Goal: Task Accomplishment & Management: Use online tool/utility

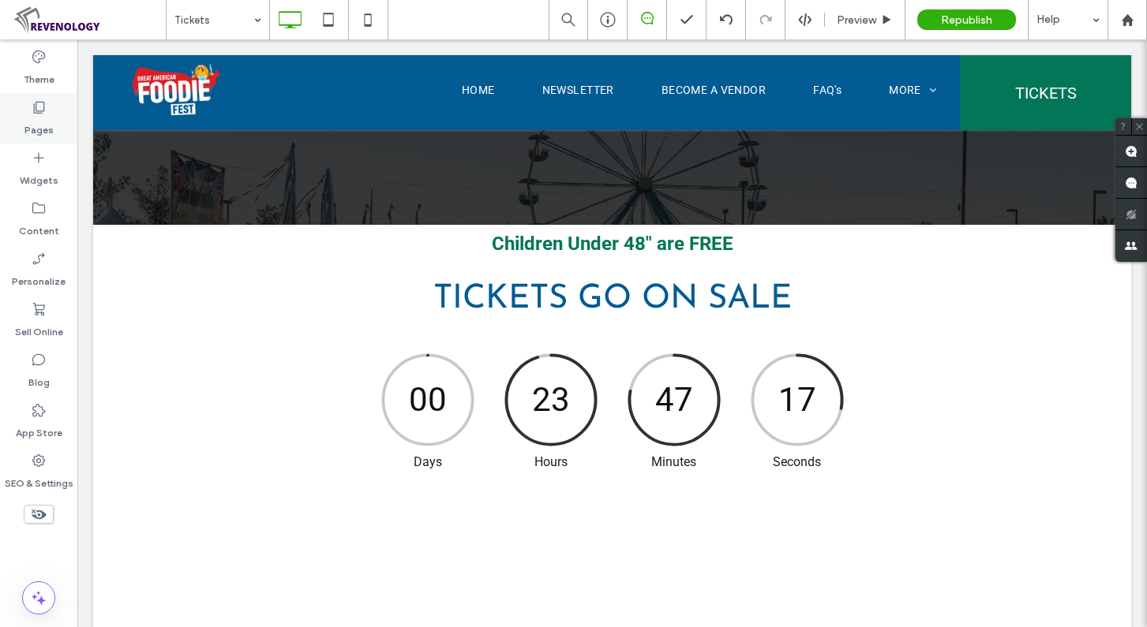
click at [24, 118] on div "Pages" at bounding box center [38, 118] width 77 height 51
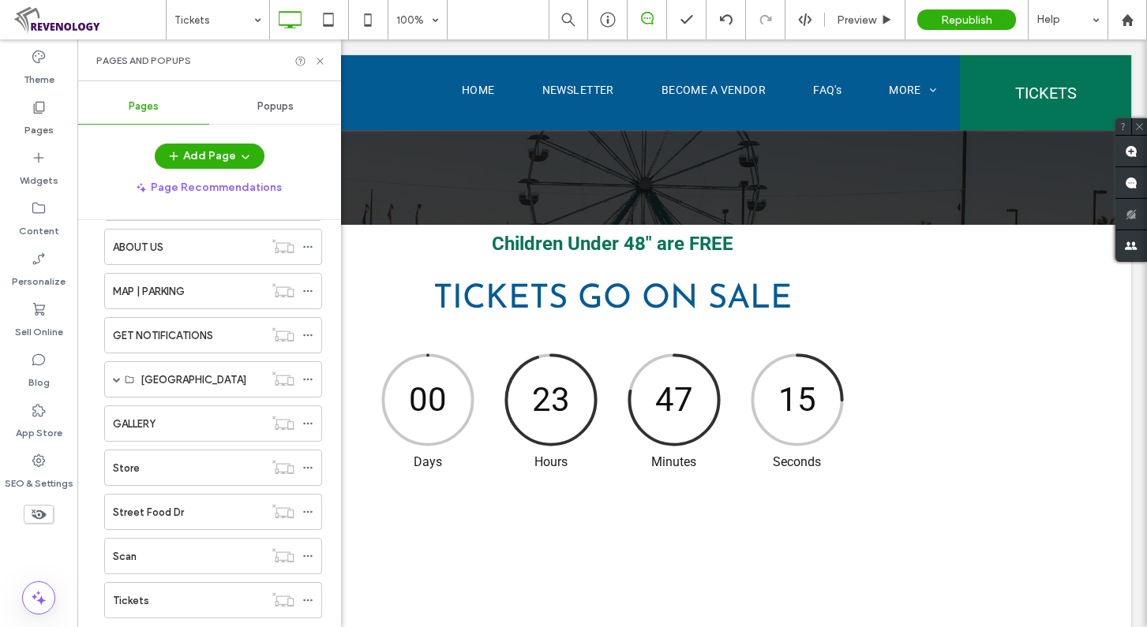
scroll to position [941, 0]
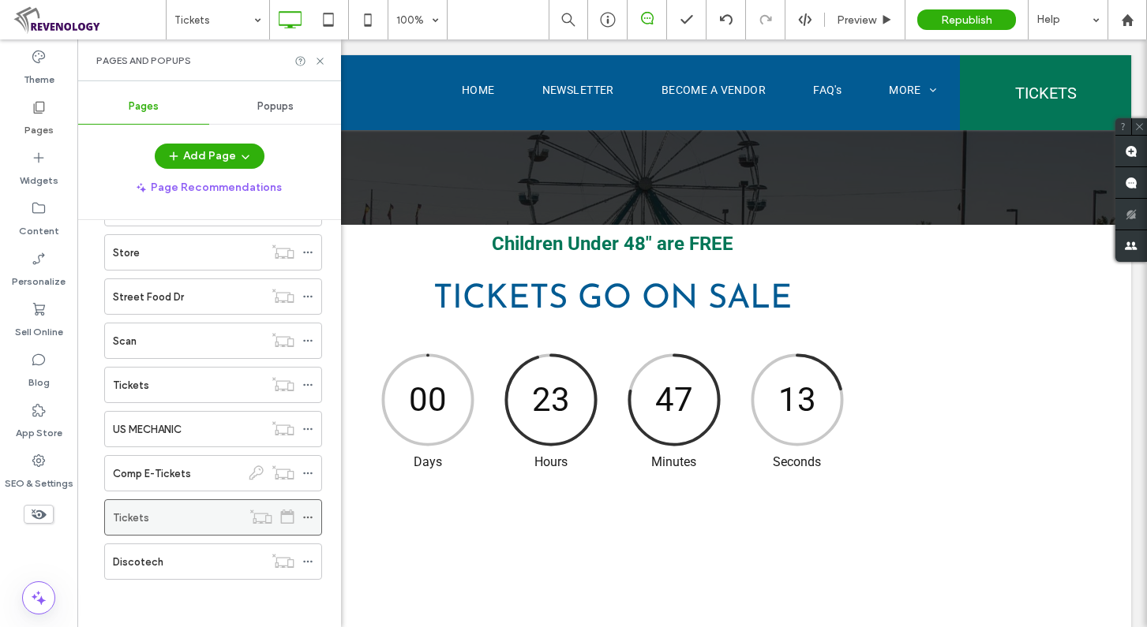
click at [306, 518] on icon at bounding box center [307, 517] width 11 height 11
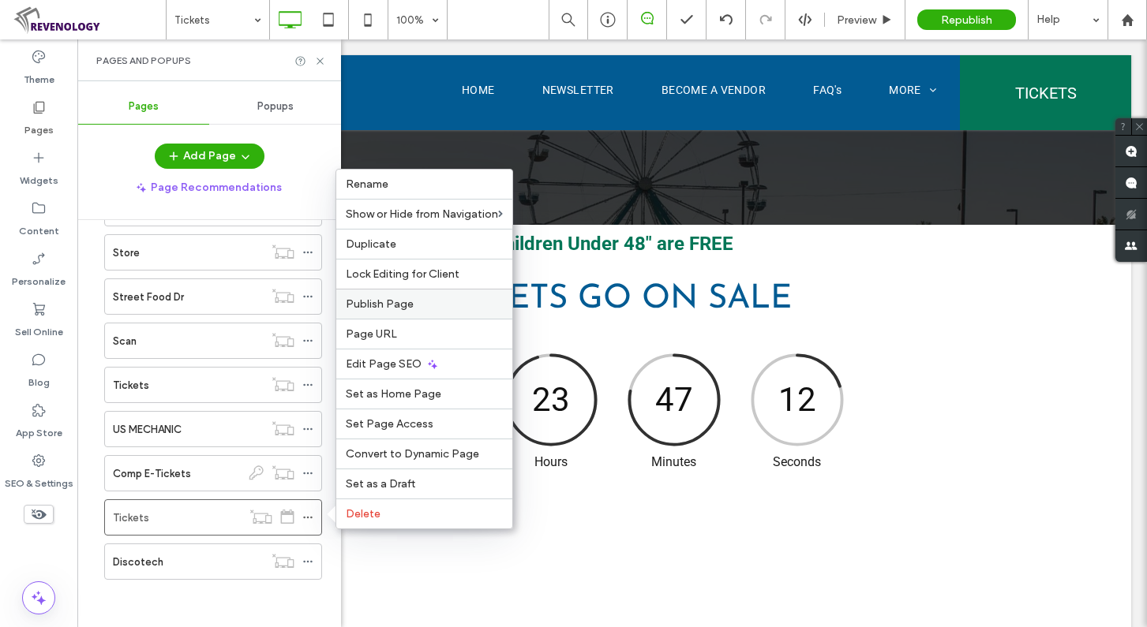
click at [446, 305] on label "Publish Page" at bounding box center [424, 304] width 157 height 13
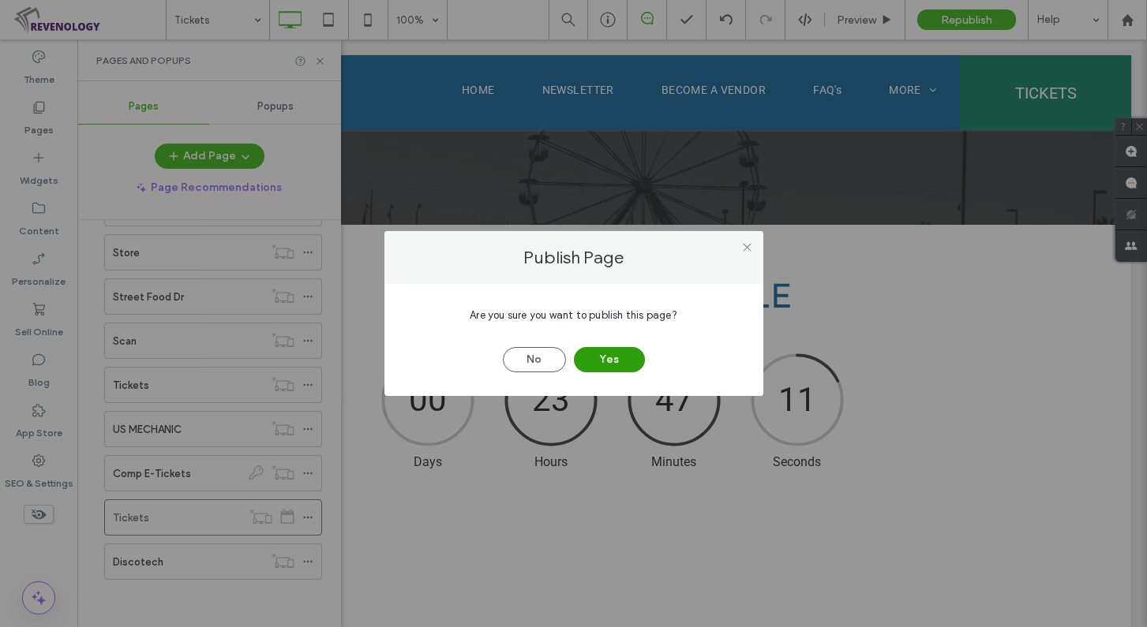
click at [607, 350] on button "Yes" at bounding box center [609, 359] width 71 height 25
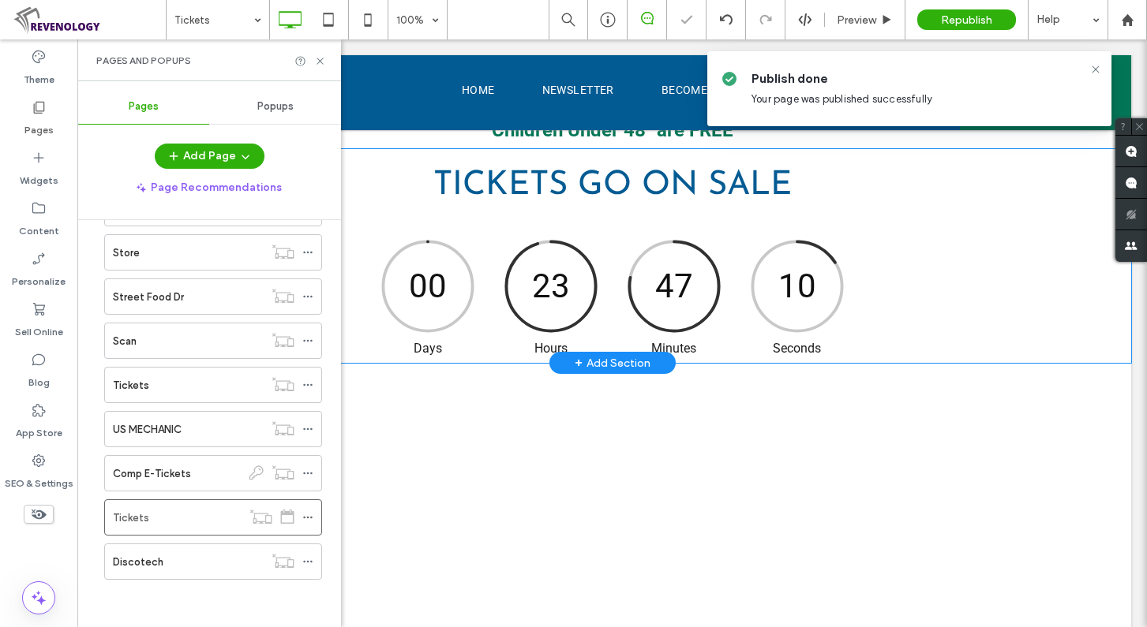
scroll to position [868, 0]
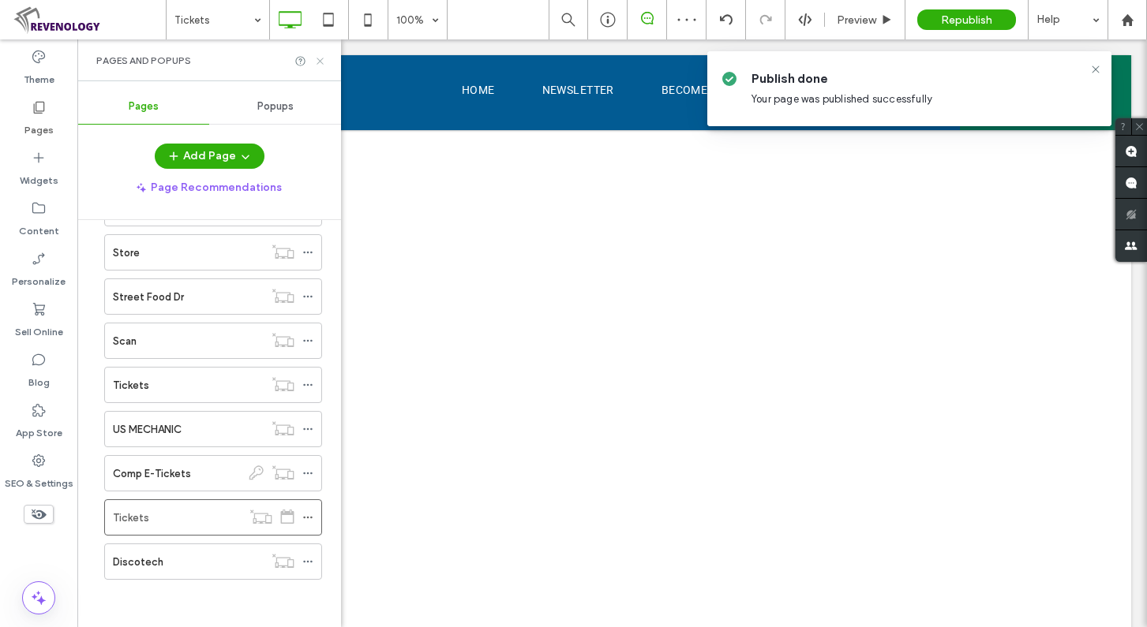
click at [321, 56] on icon at bounding box center [320, 61] width 12 height 12
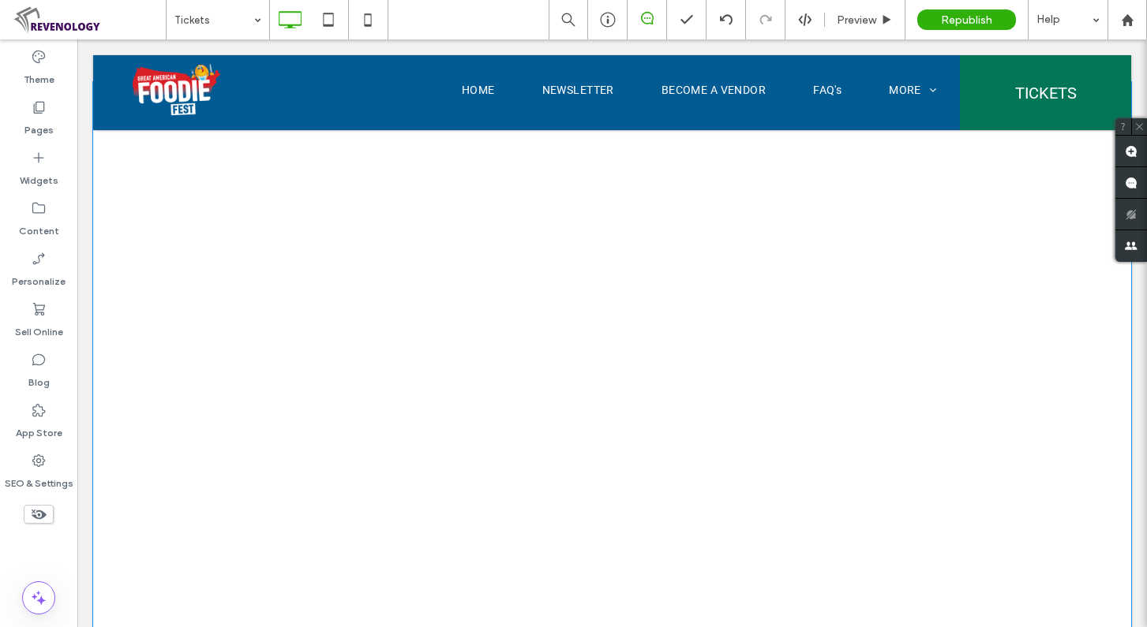
click at [126, 275] on div "Click To Paste Row + Add Section" at bounding box center [612, 397] width 1038 height 631
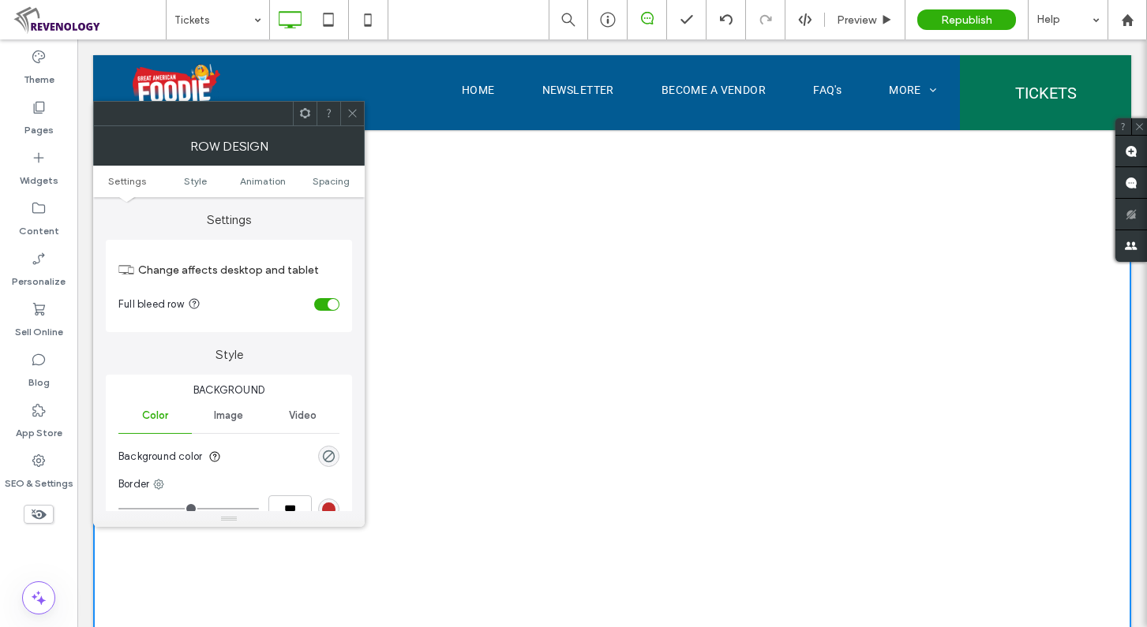
drag, startPoint x: 352, startPoint y: 111, endPoint x: 290, endPoint y: 94, distance: 64.0
click at [352, 110] on icon at bounding box center [352, 113] width 12 height 12
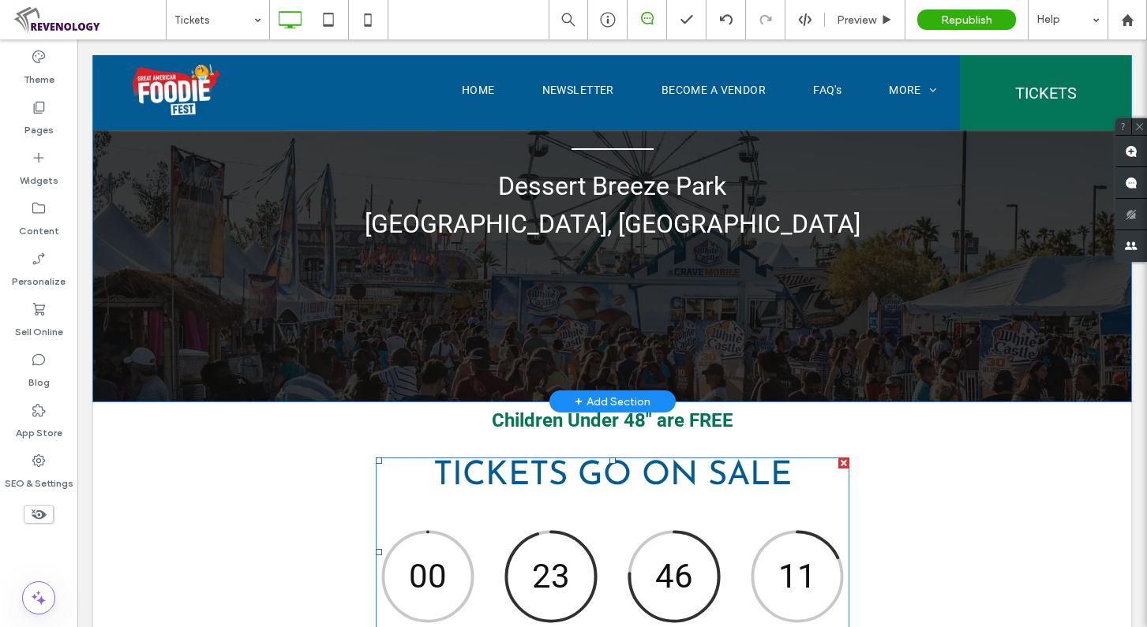
scroll to position [79, 0]
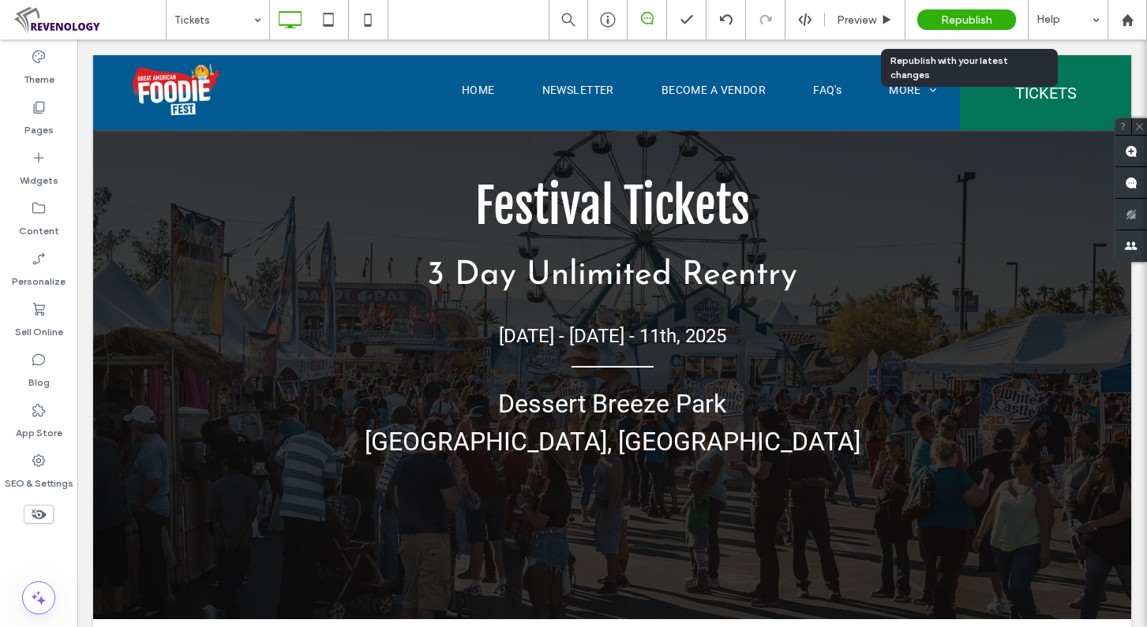
click at [994, 17] on div "Republish" at bounding box center [966, 19] width 99 height 21
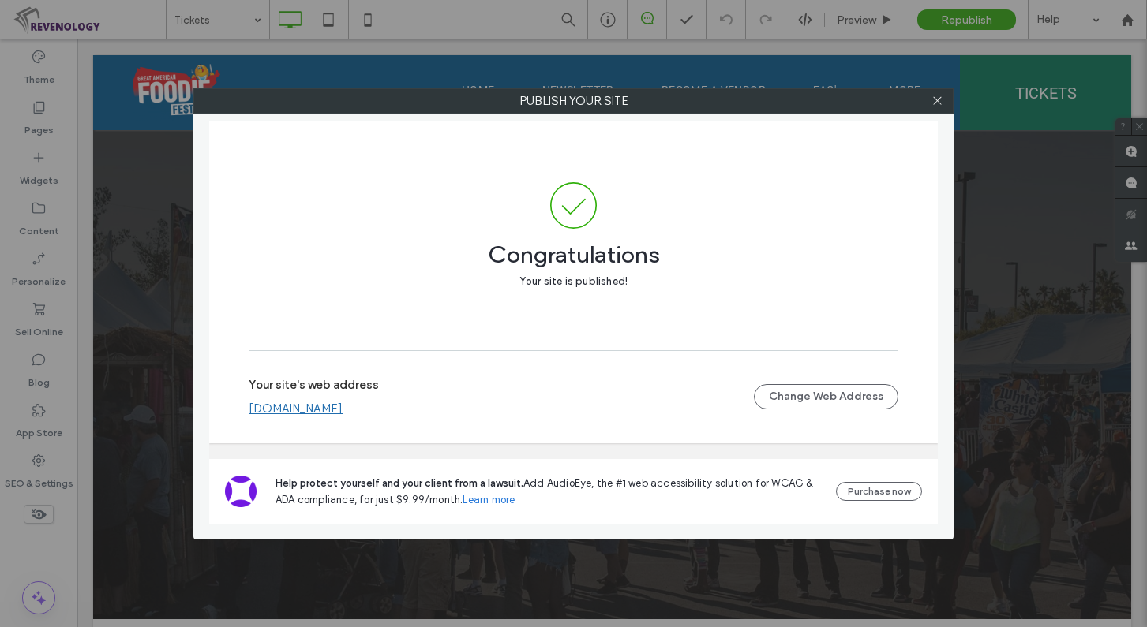
click at [211, 142] on div "Congratulations Your site is published! Your site's web address www.greatameric…" at bounding box center [573, 283] width 728 height 322
click at [941, 98] on icon at bounding box center [937, 101] width 12 height 12
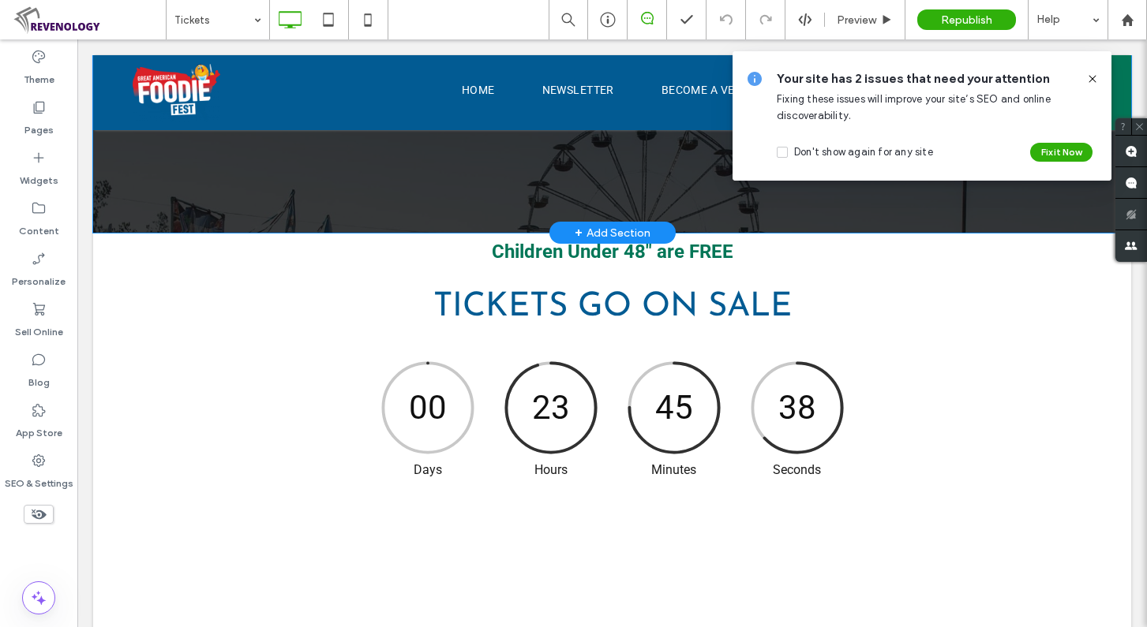
scroll to position [552, 0]
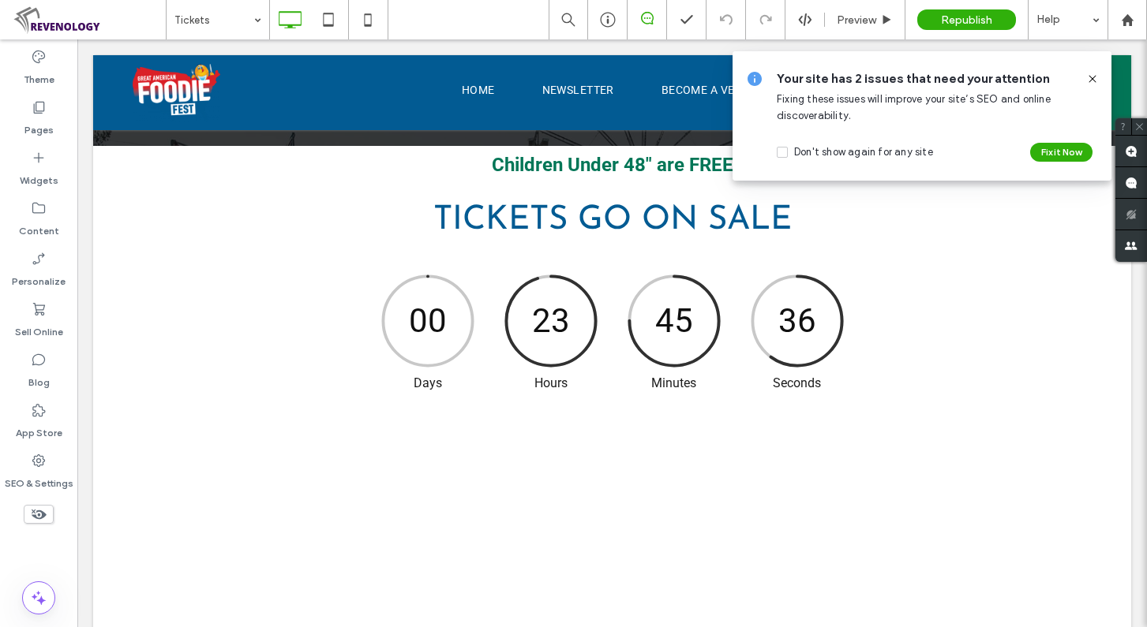
click at [1088, 80] on icon at bounding box center [1092, 79] width 13 height 13
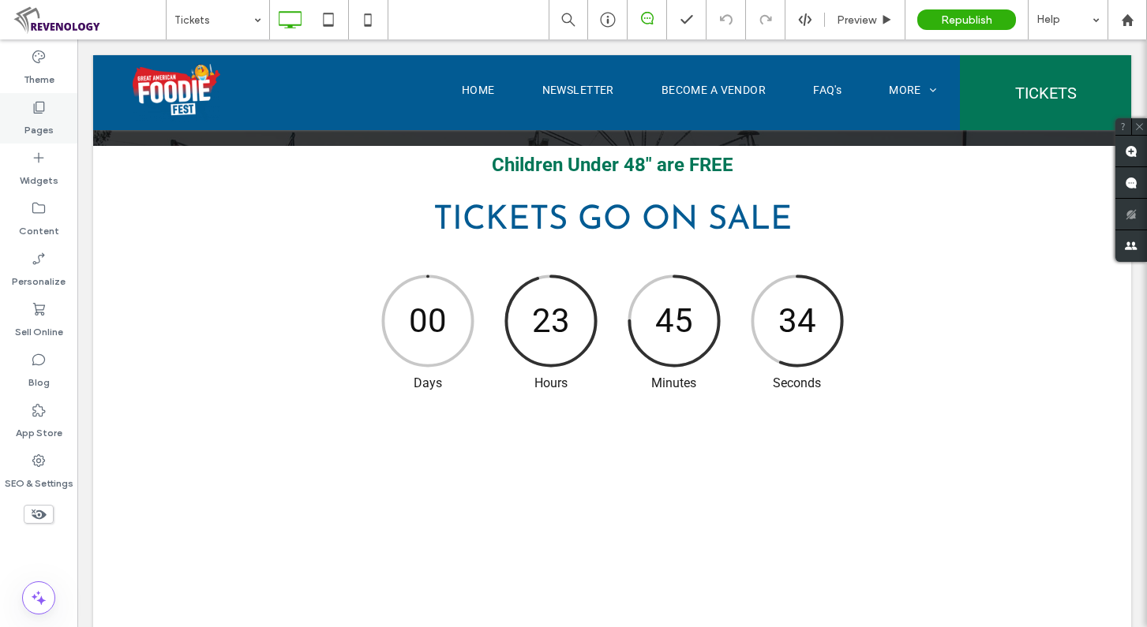
click at [43, 111] on use at bounding box center [39, 108] width 11 height 12
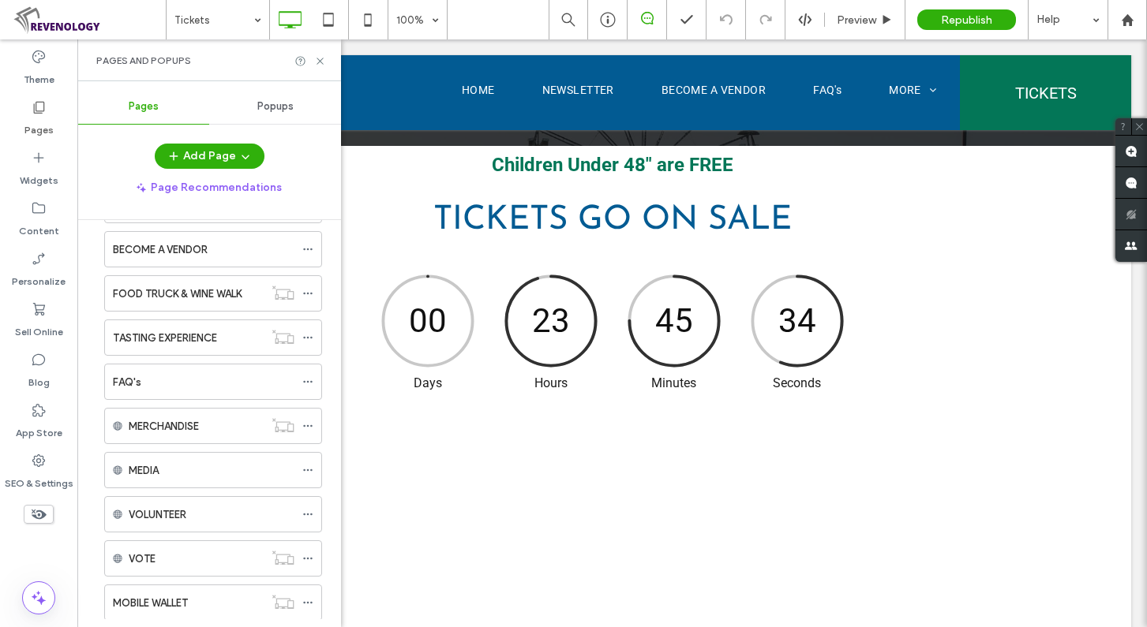
scroll to position [941, 0]
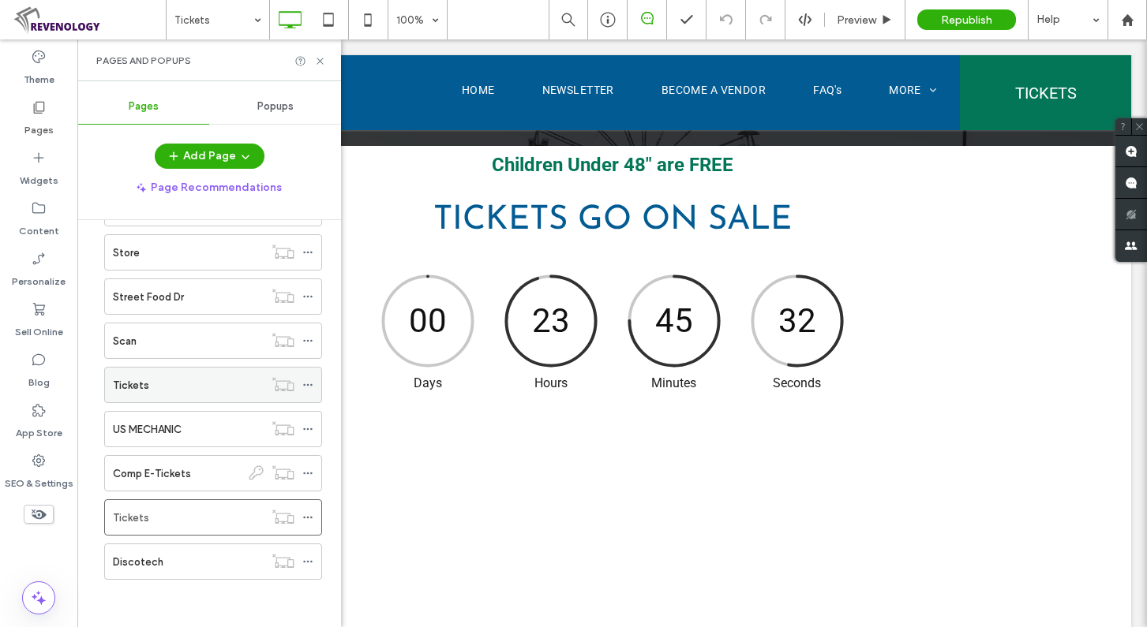
click at [181, 397] on div "Tickets" at bounding box center [188, 385] width 151 height 35
click at [195, 516] on div "Tickets" at bounding box center [188, 518] width 151 height 17
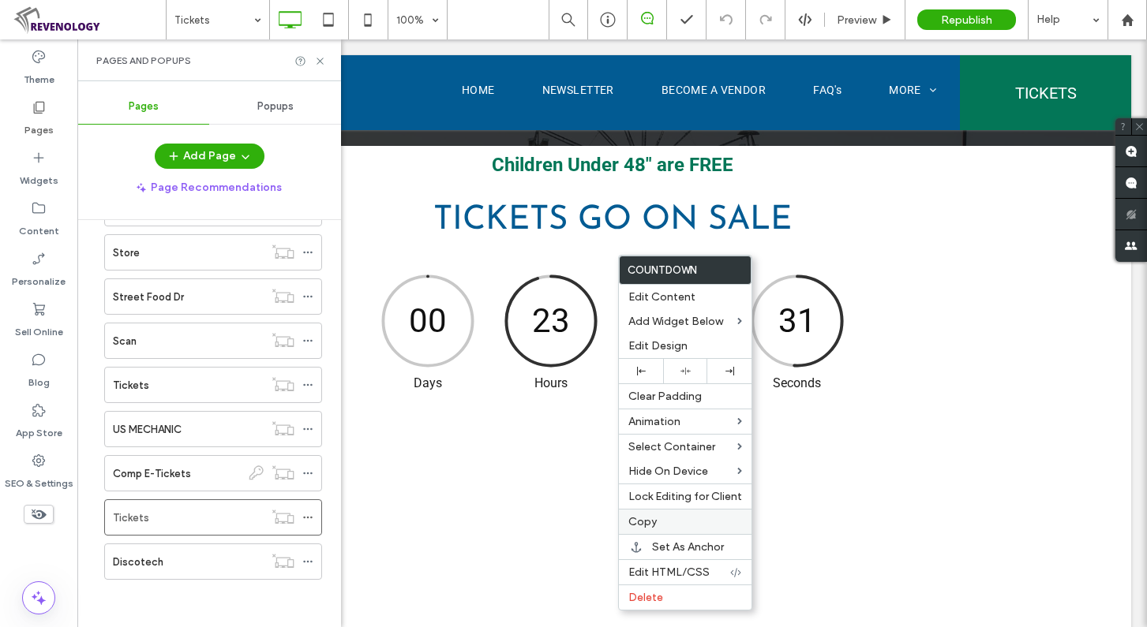
click at [685, 523] on label "Copy" at bounding box center [685, 521] width 114 height 13
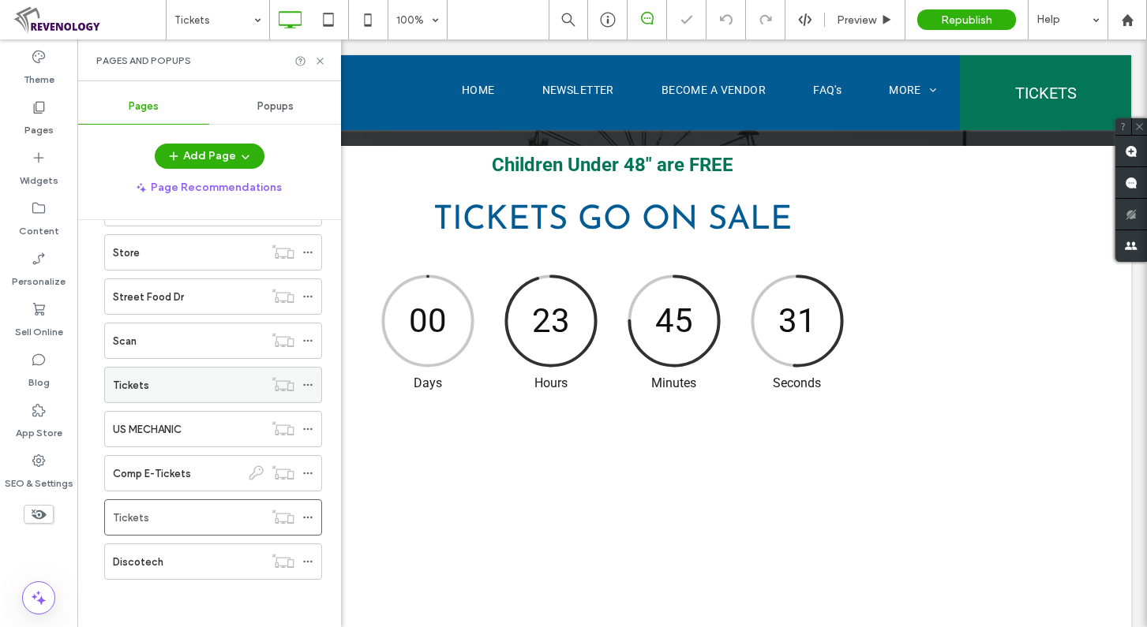
click at [170, 398] on div "Tickets" at bounding box center [188, 385] width 151 height 35
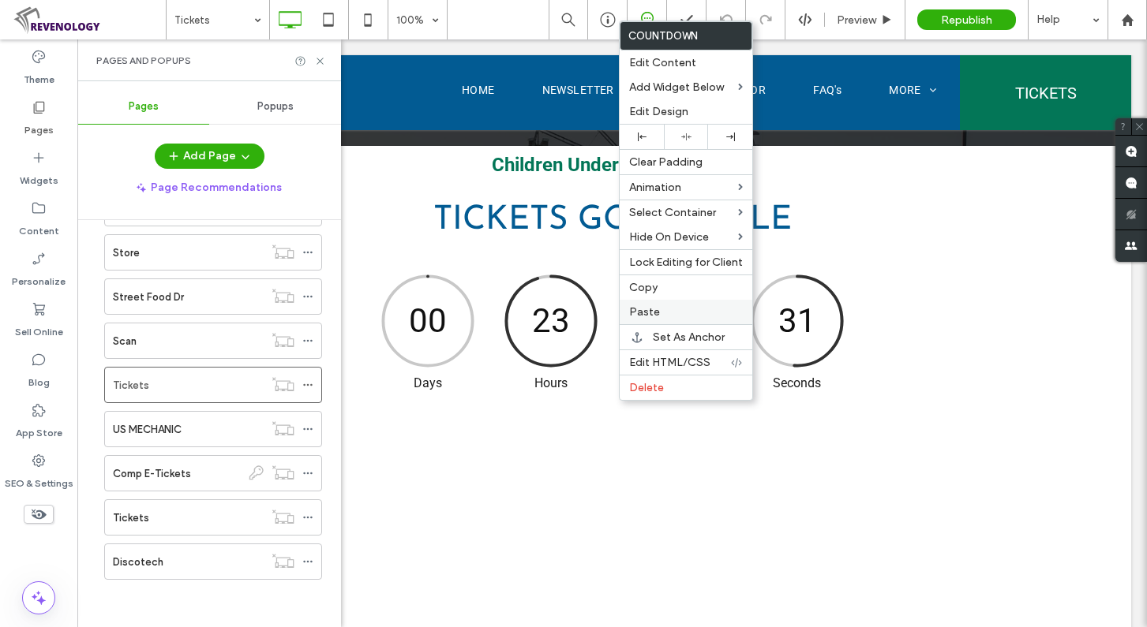
click at [656, 313] on span "Paste" at bounding box center [644, 311] width 31 height 13
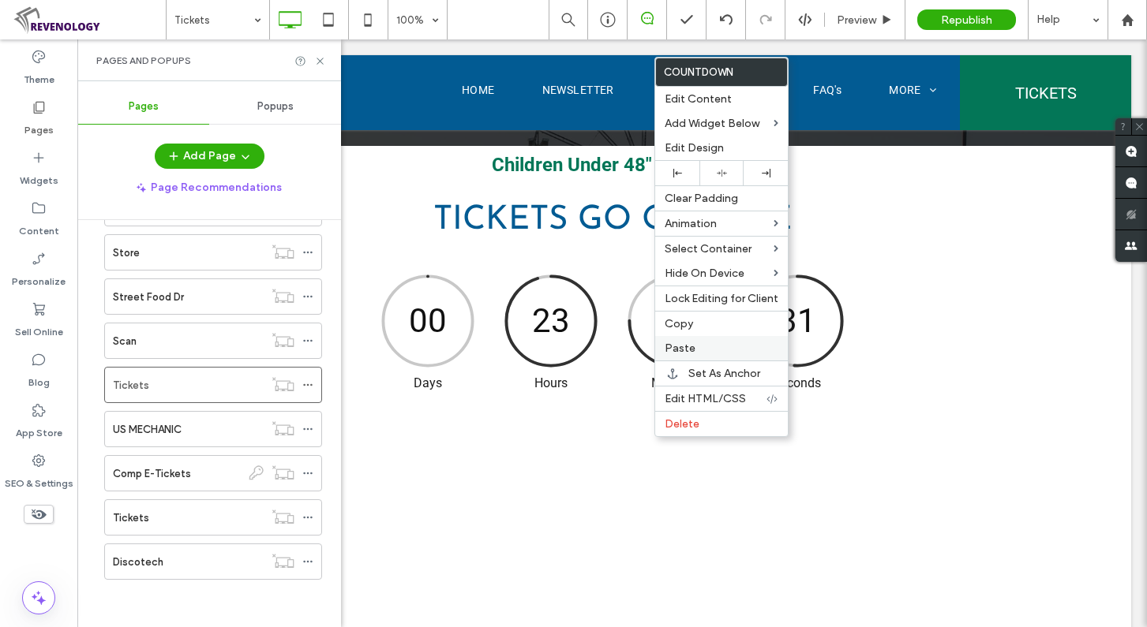
click at [713, 344] on label "Paste" at bounding box center [721, 348] width 114 height 13
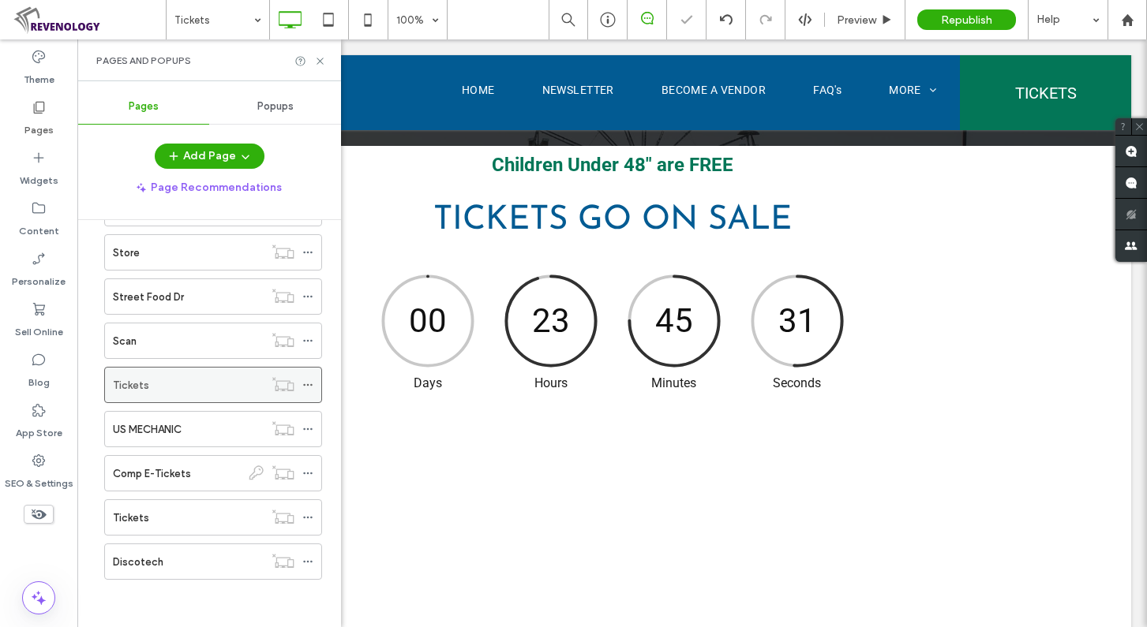
click at [303, 385] on icon at bounding box center [307, 385] width 11 height 11
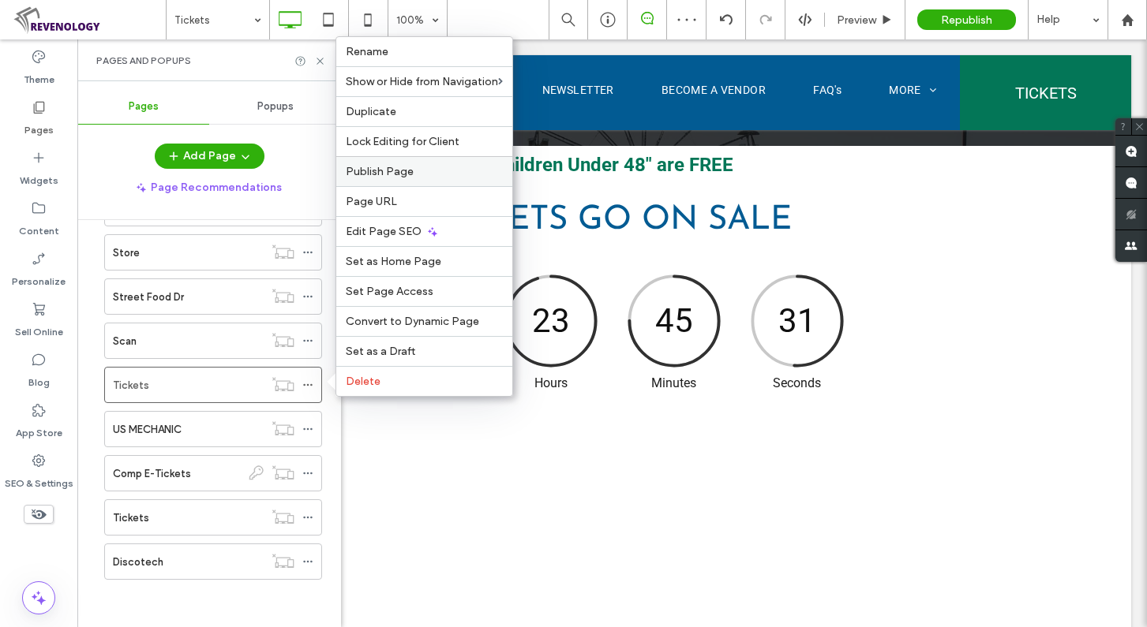
click at [417, 171] on label "Publish Page" at bounding box center [424, 171] width 157 height 13
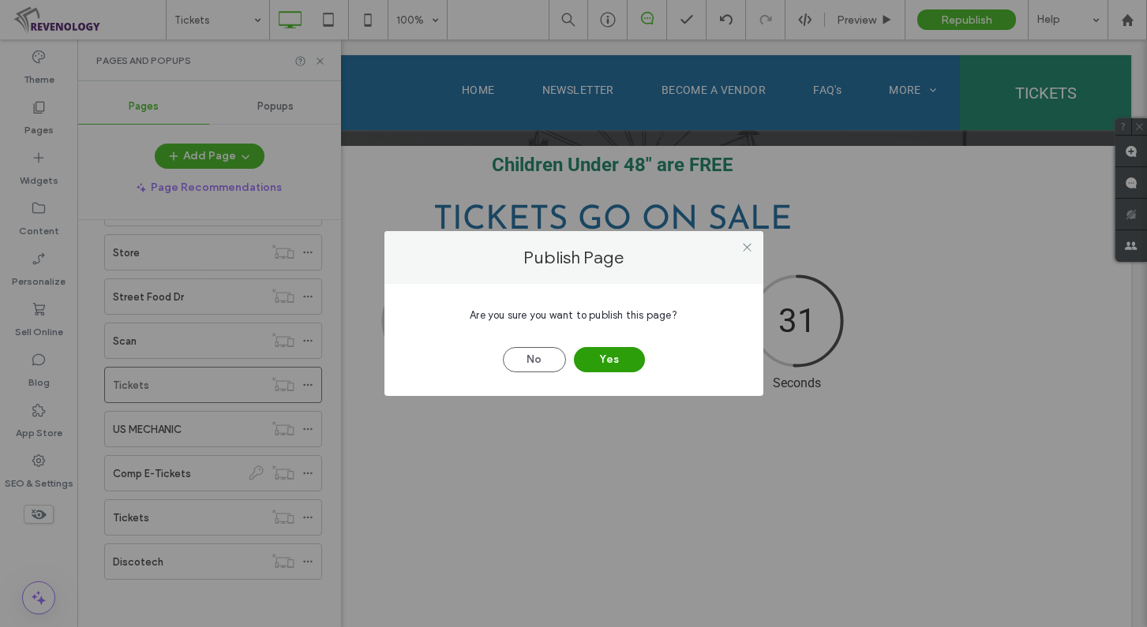
click at [597, 360] on button "Yes" at bounding box center [609, 359] width 71 height 25
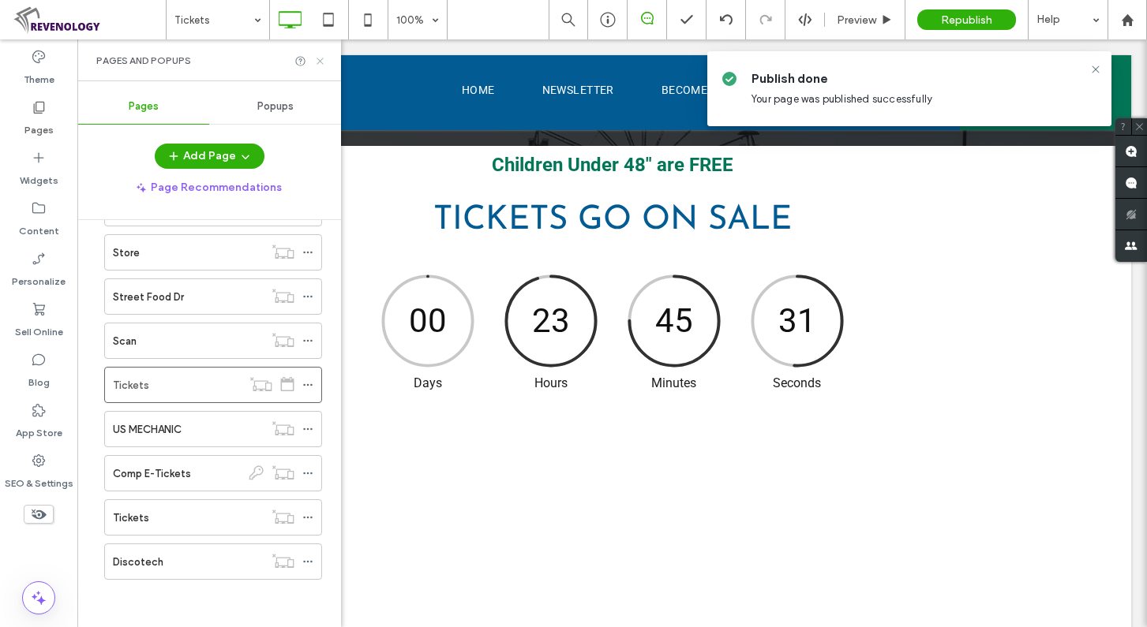
click at [320, 60] on use at bounding box center [319, 61] width 6 height 6
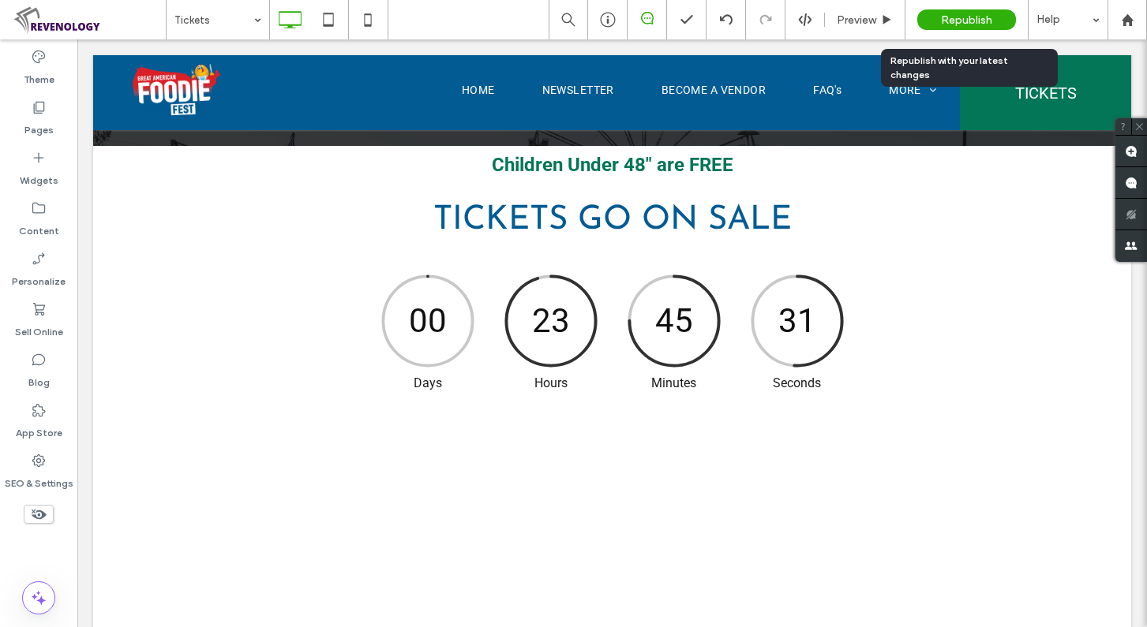
click at [978, 17] on span "Republish" at bounding box center [966, 19] width 51 height 13
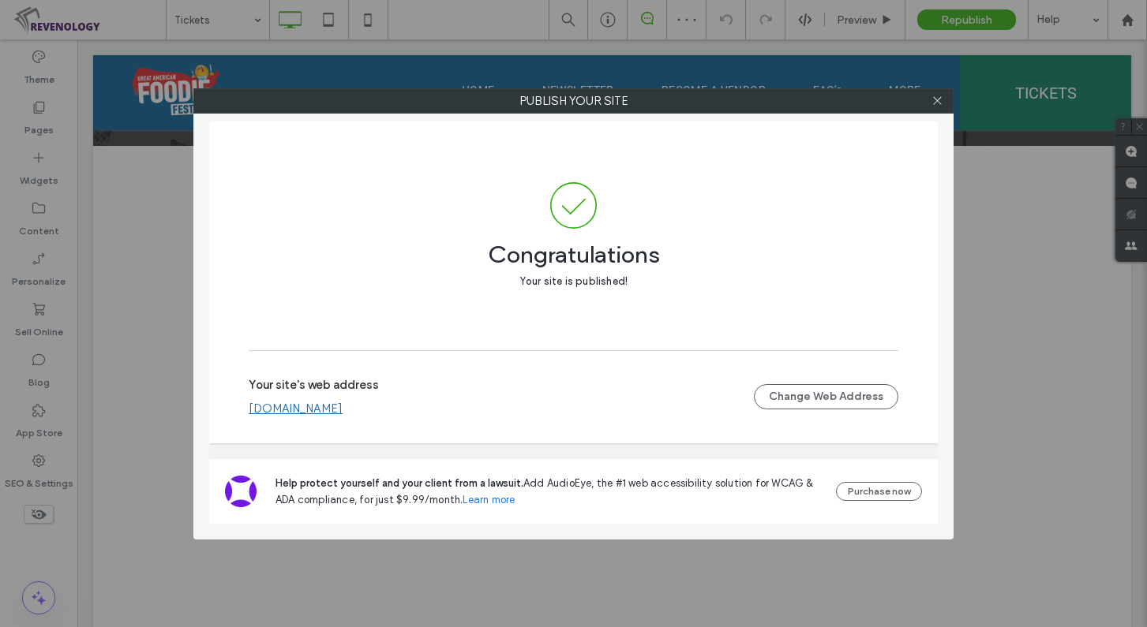
click at [343, 402] on link "[DOMAIN_NAME]" at bounding box center [296, 409] width 94 height 14
click at [942, 107] on span at bounding box center [937, 101] width 12 height 24
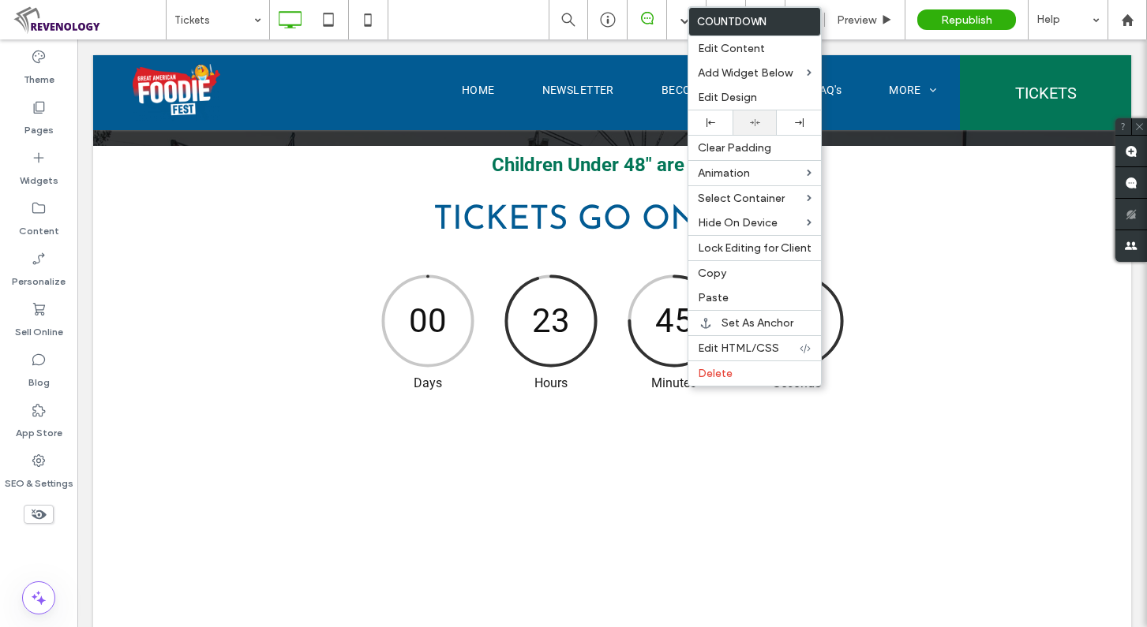
click at [747, 122] on div at bounding box center [754, 123] width 28 height 10
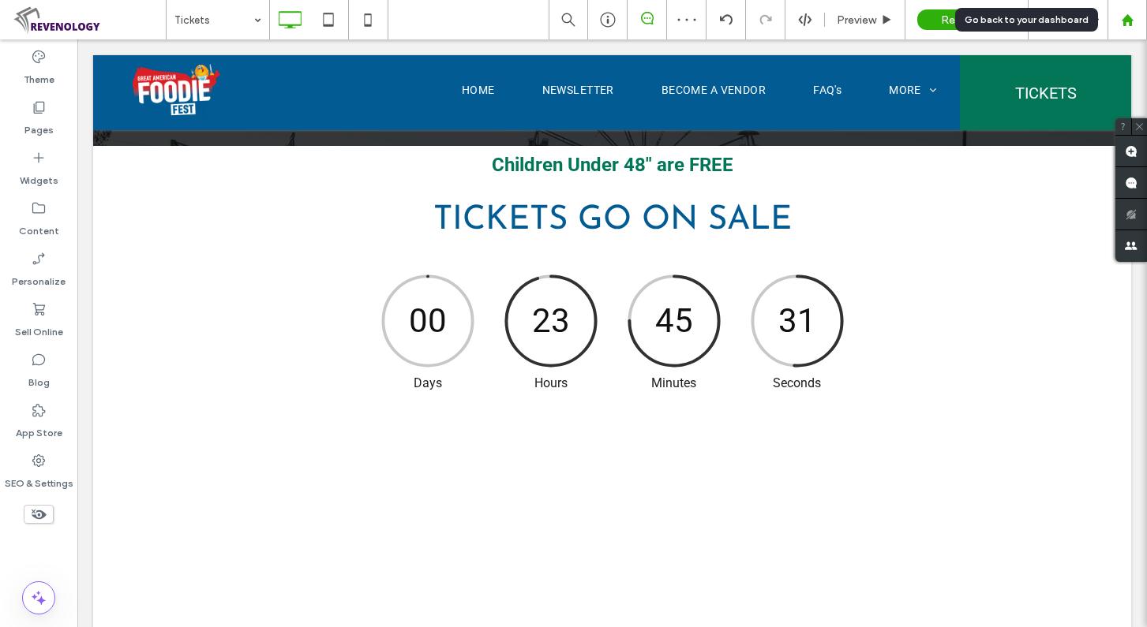
click at [1114, 17] on div at bounding box center [1127, 19] width 38 height 13
